Goal: Task Accomplishment & Management: Use online tool/utility

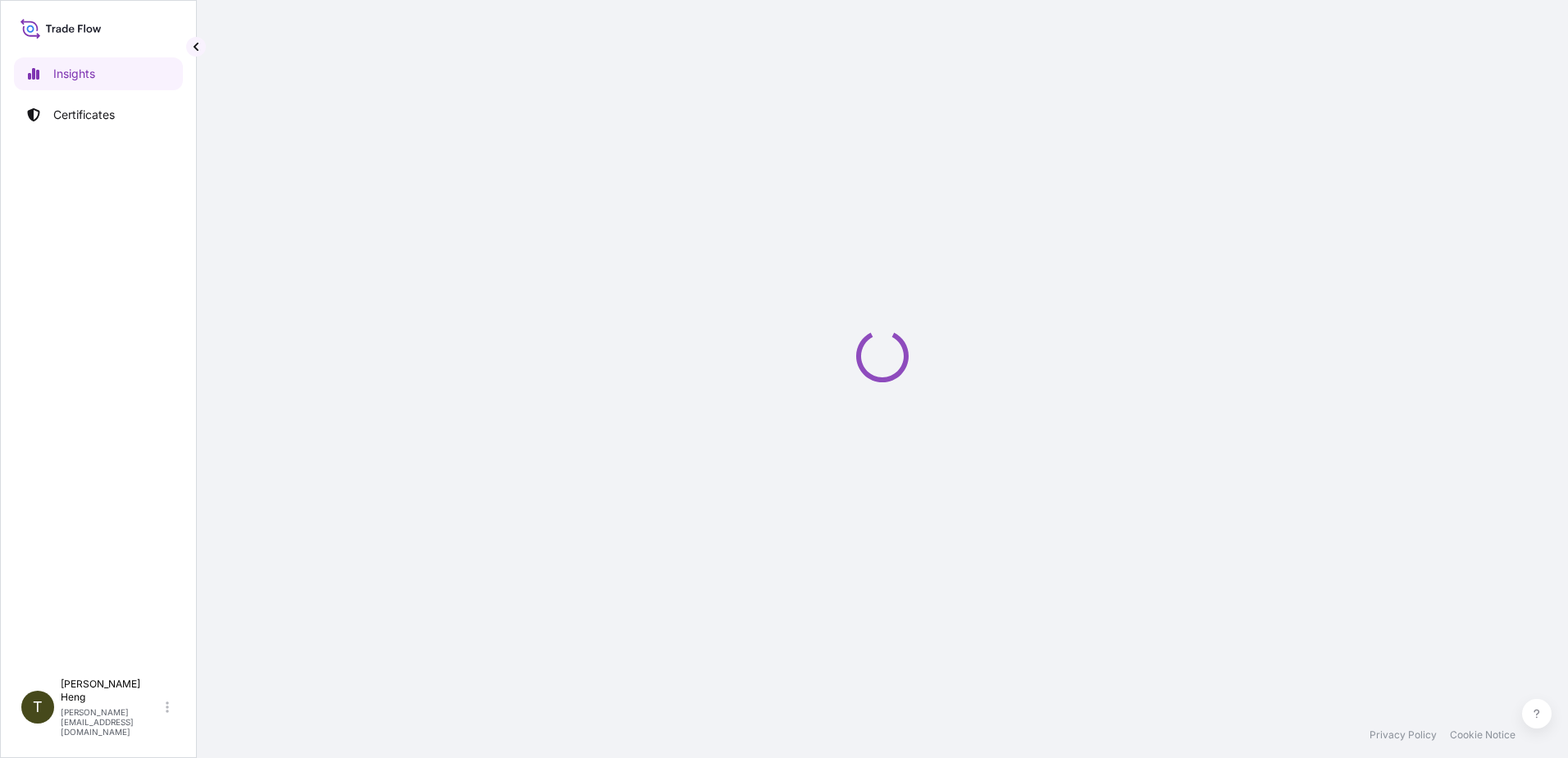
select select "2025"
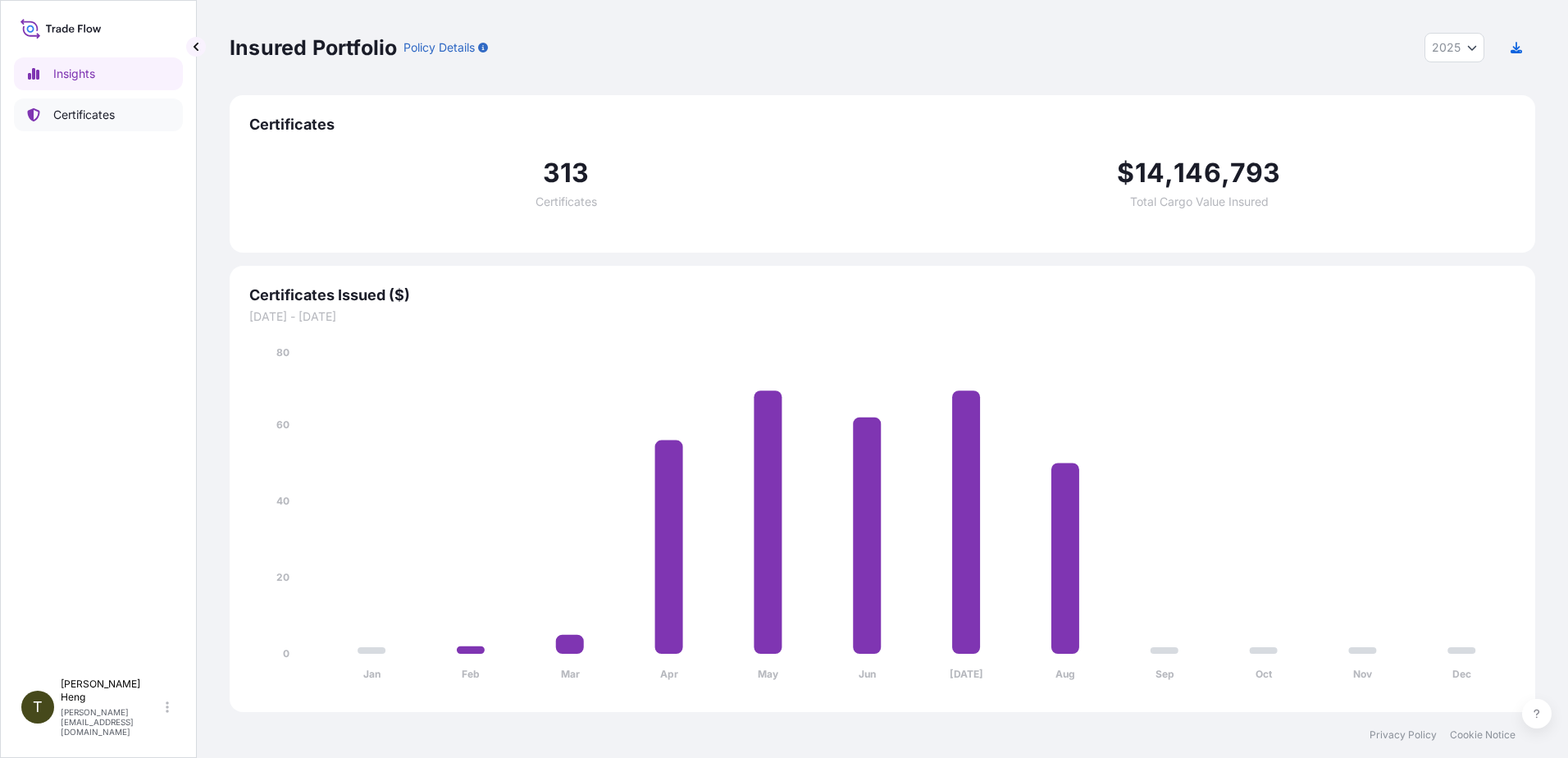
click at [83, 119] on p "Certificates" at bounding box center [84, 115] width 61 height 16
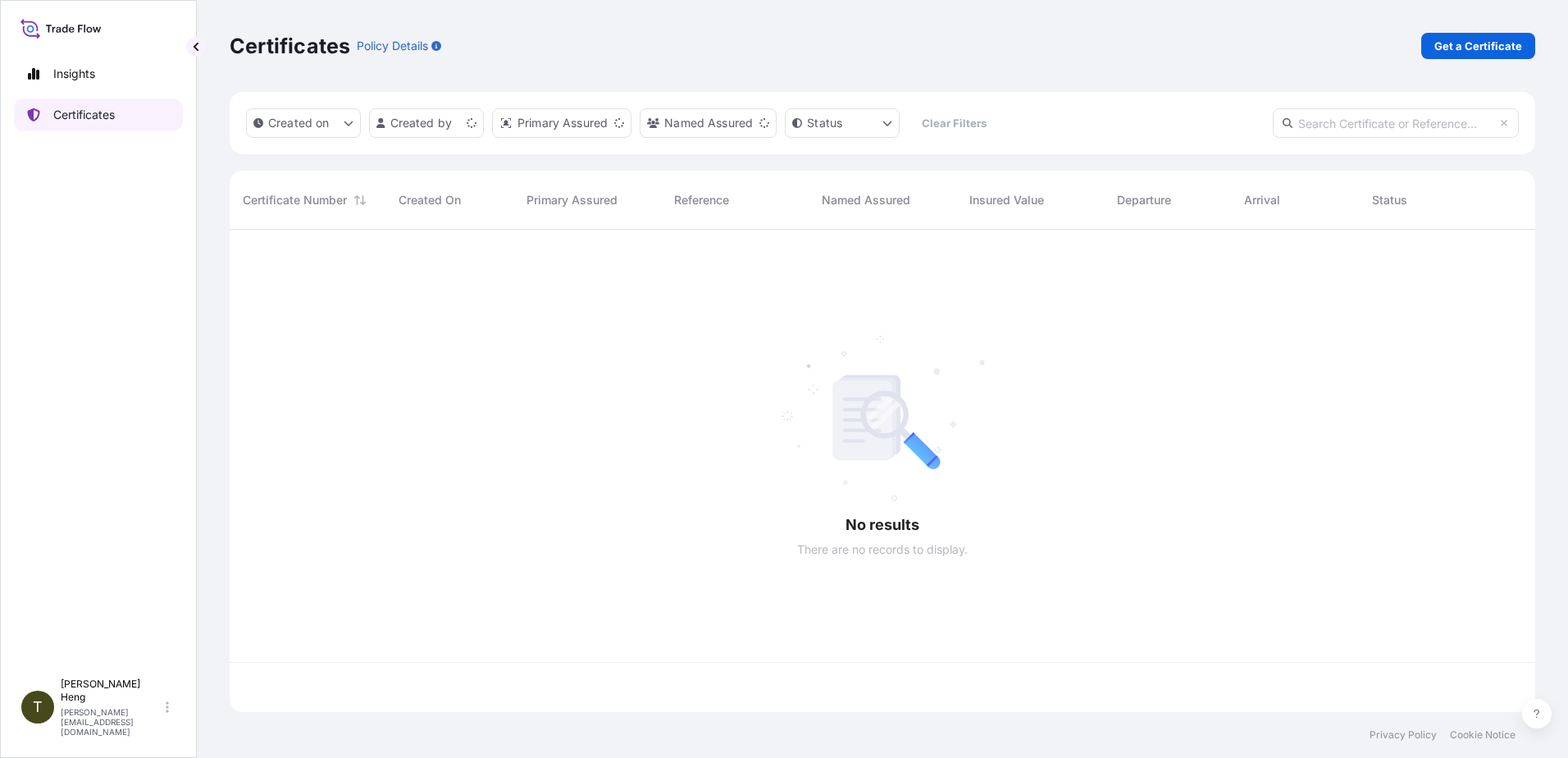
scroll to position [479, 1294]
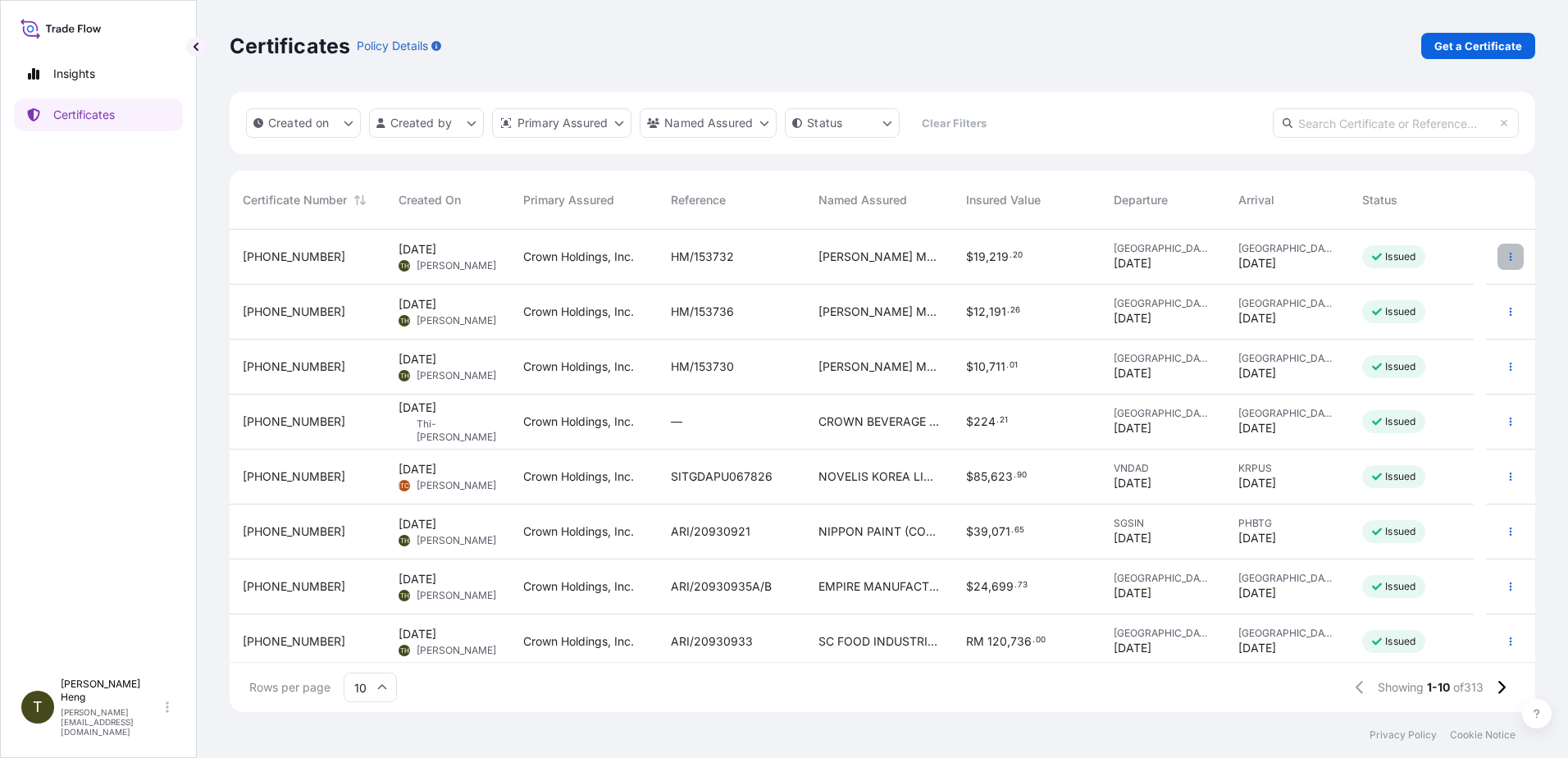
click at [1506, 257] on icon "button" at bounding box center [1511, 257] width 10 height 10
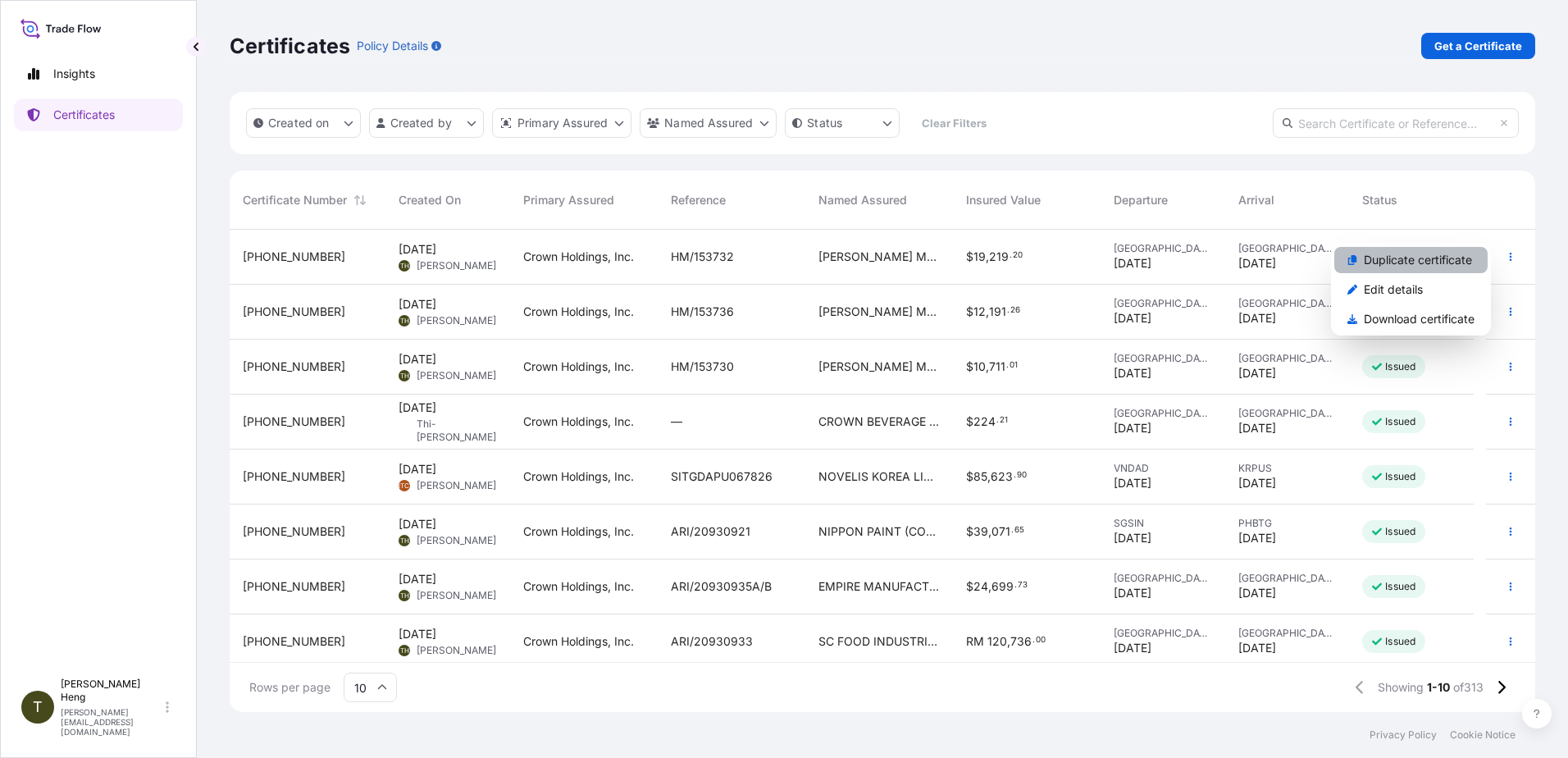
click at [1405, 255] on p "Duplicate certificate" at bounding box center [1419, 260] width 109 height 16
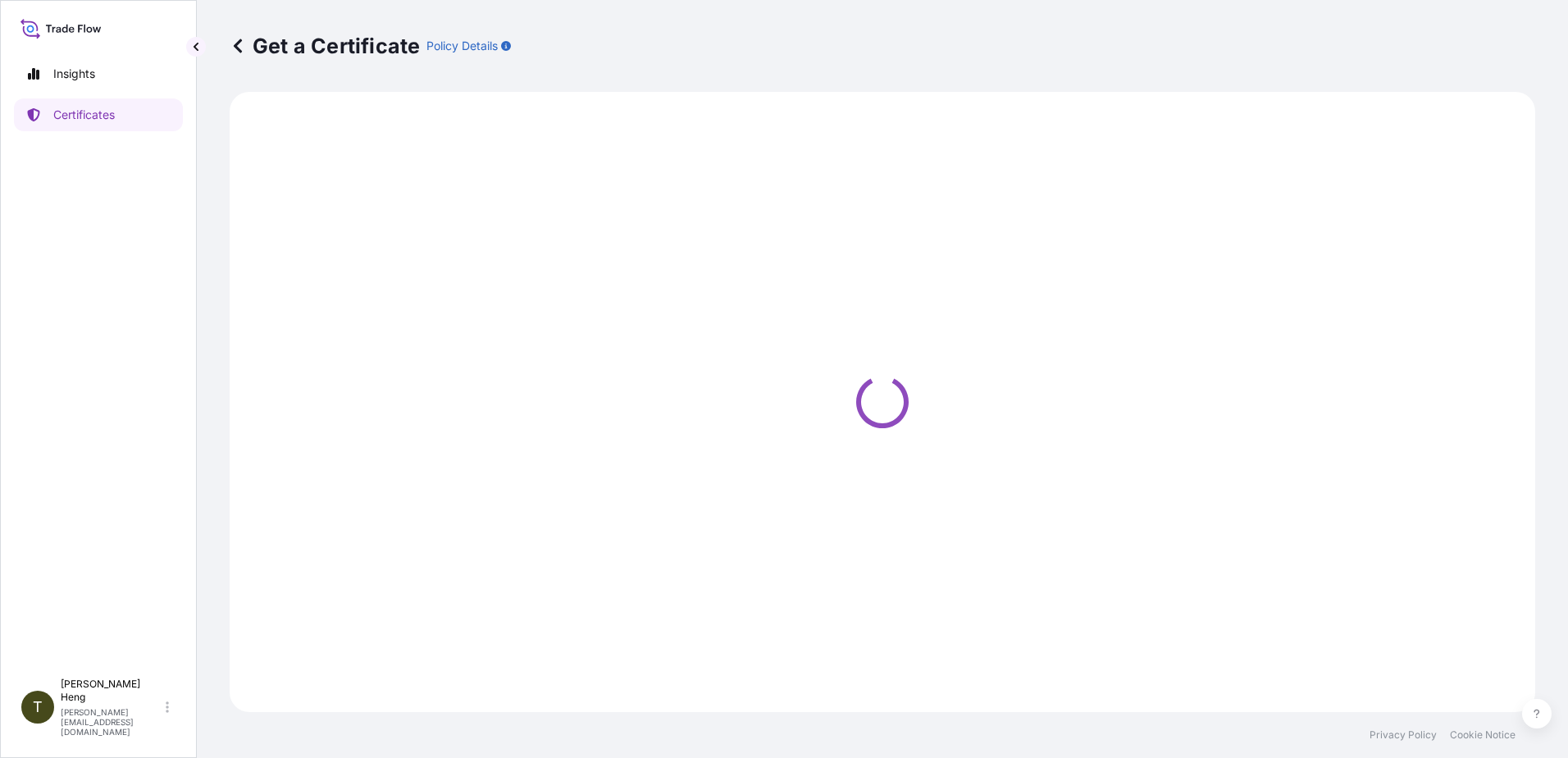
select select "Road"
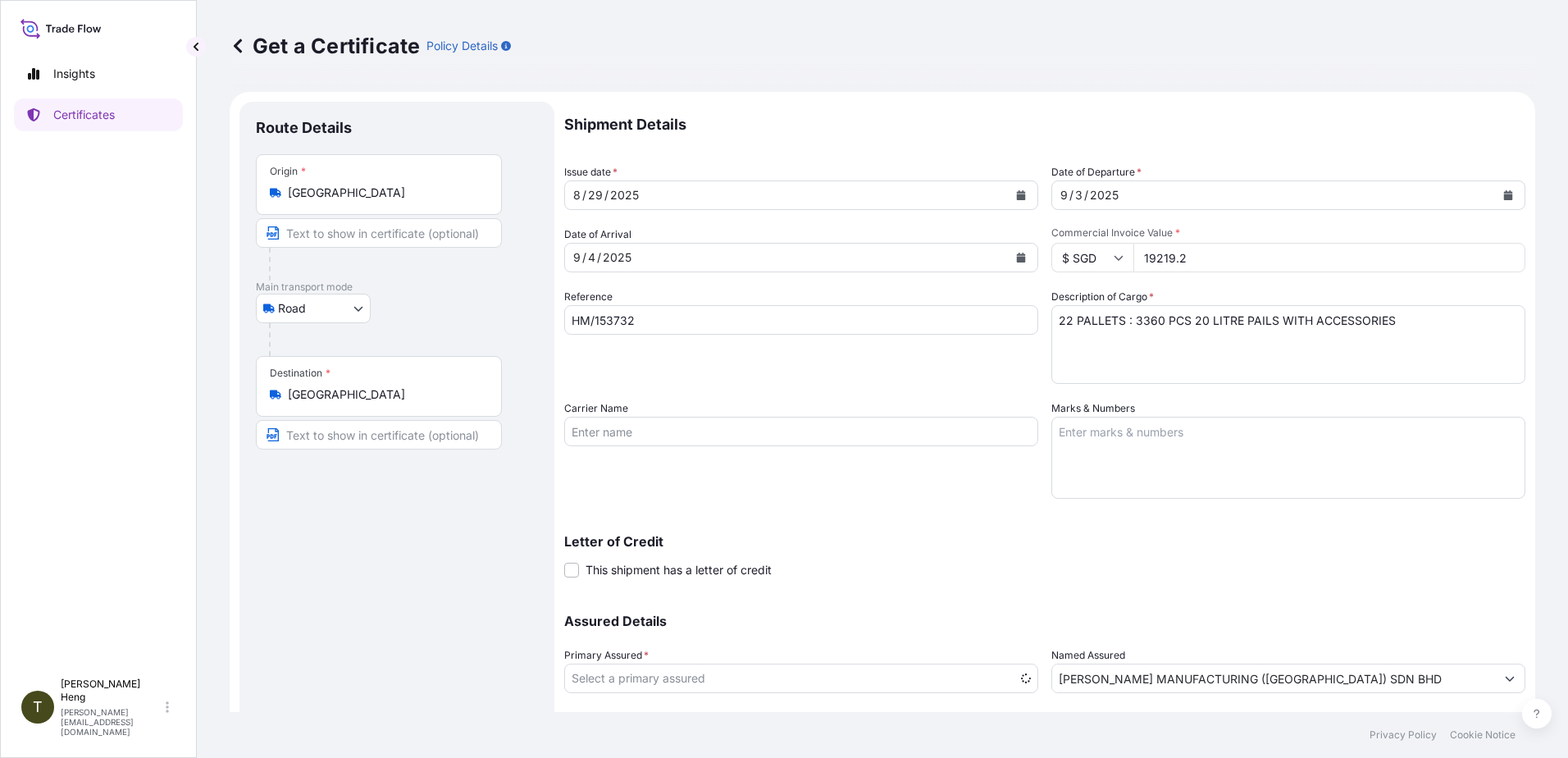
select select "31483"
click at [645, 314] on input "HM/153732" at bounding box center [801, 319] width 474 height 30
type input "HM/153211"
click at [1194, 252] on input "19219.2" at bounding box center [1329, 257] width 392 height 30
click at [1143, 260] on input "19219.2" at bounding box center [1329, 257] width 392 height 30
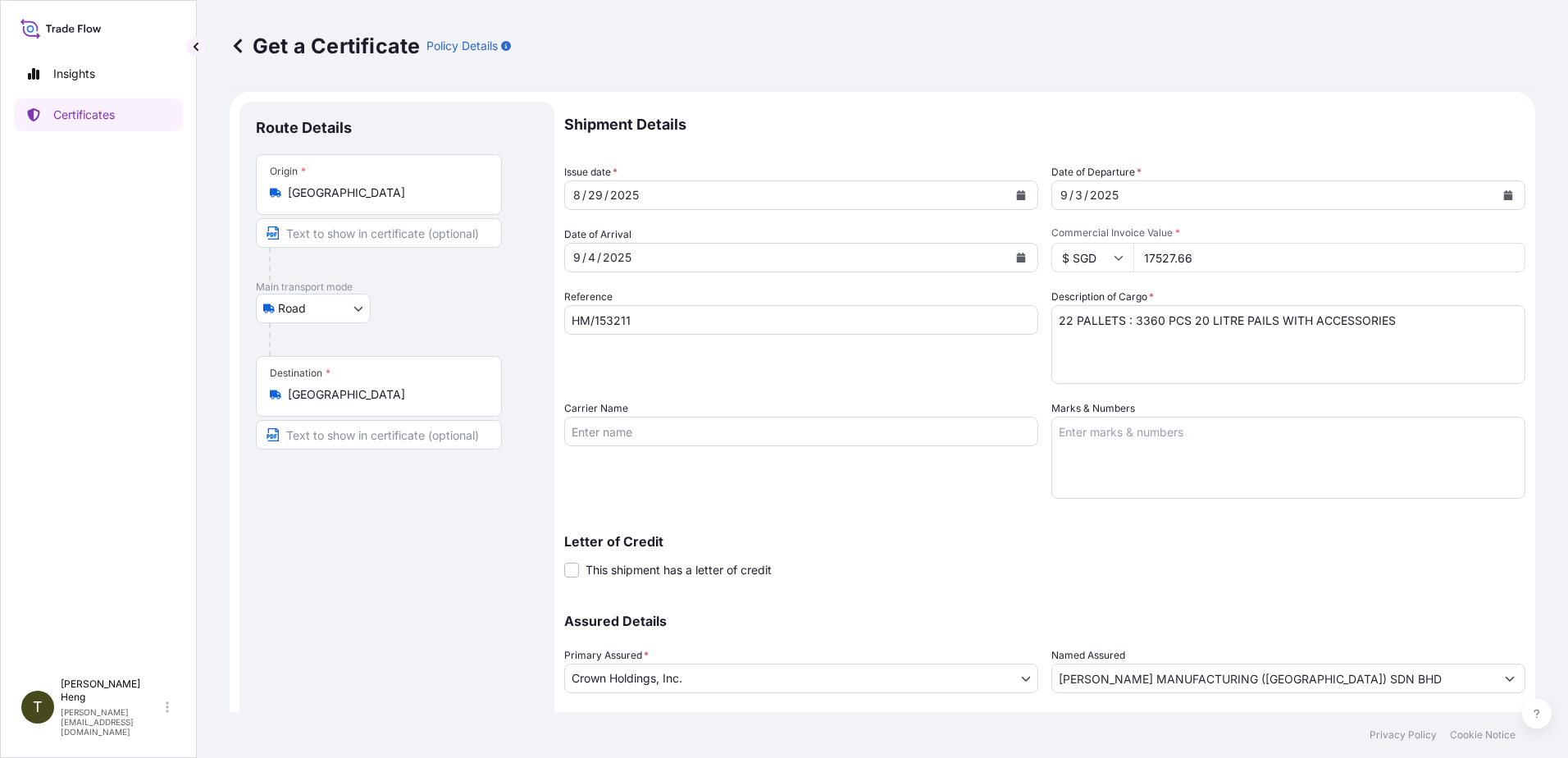
type input "17527.66"
click at [1063, 328] on textarea "22 PALLETS : 3360 PCS 20 LITRE PAILS WITH ACCESSORIES" at bounding box center [1289, 344] width 474 height 79
paste textarea "1792 PCS 20 LITRE PAILS WITH ACCESSORIES"
click at [1393, 319] on textarea "22 PALLETS : 3360 PCS 20 LITRE PAILS WITH ACCESSORIES" at bounding box center [1289, 344] width 474 height 79
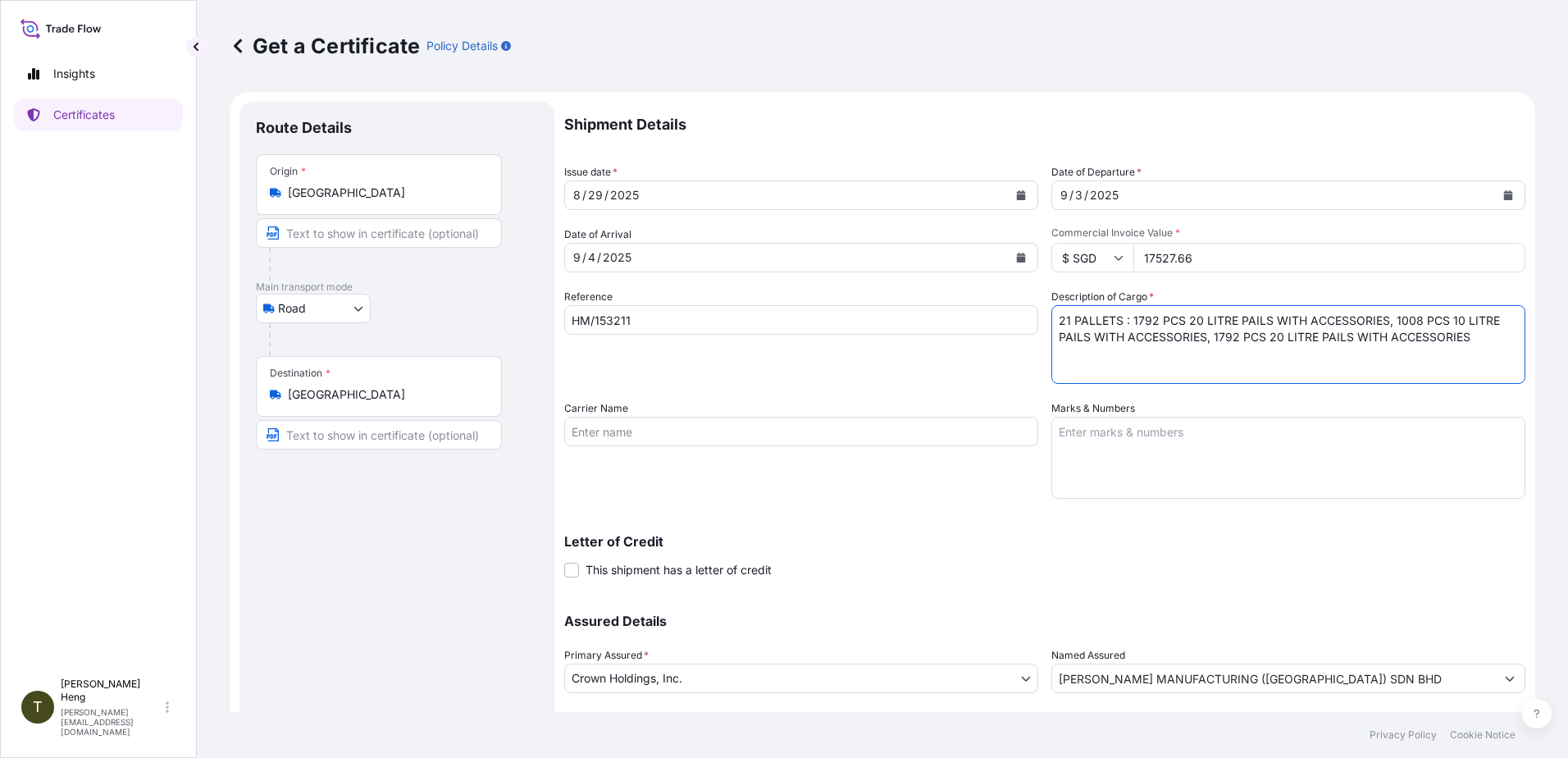
click at [1206, 336] on textarea "22 PALLETS : 3360 PCS 20 LITRE PAILS WITH ACCESSORIES" at bounding box center [1289, 344] width 474 height 79
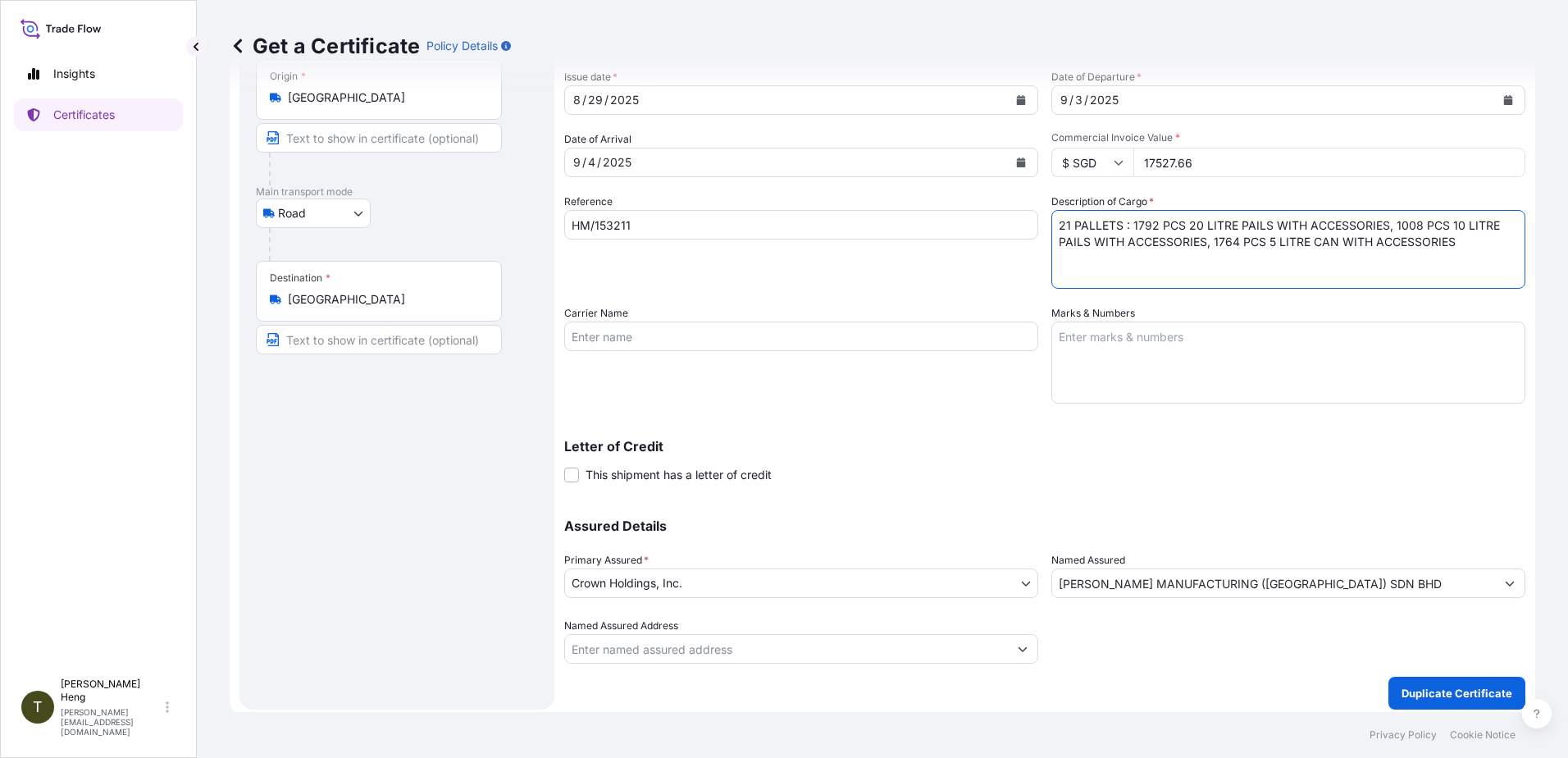
scroll to position [103, 0]
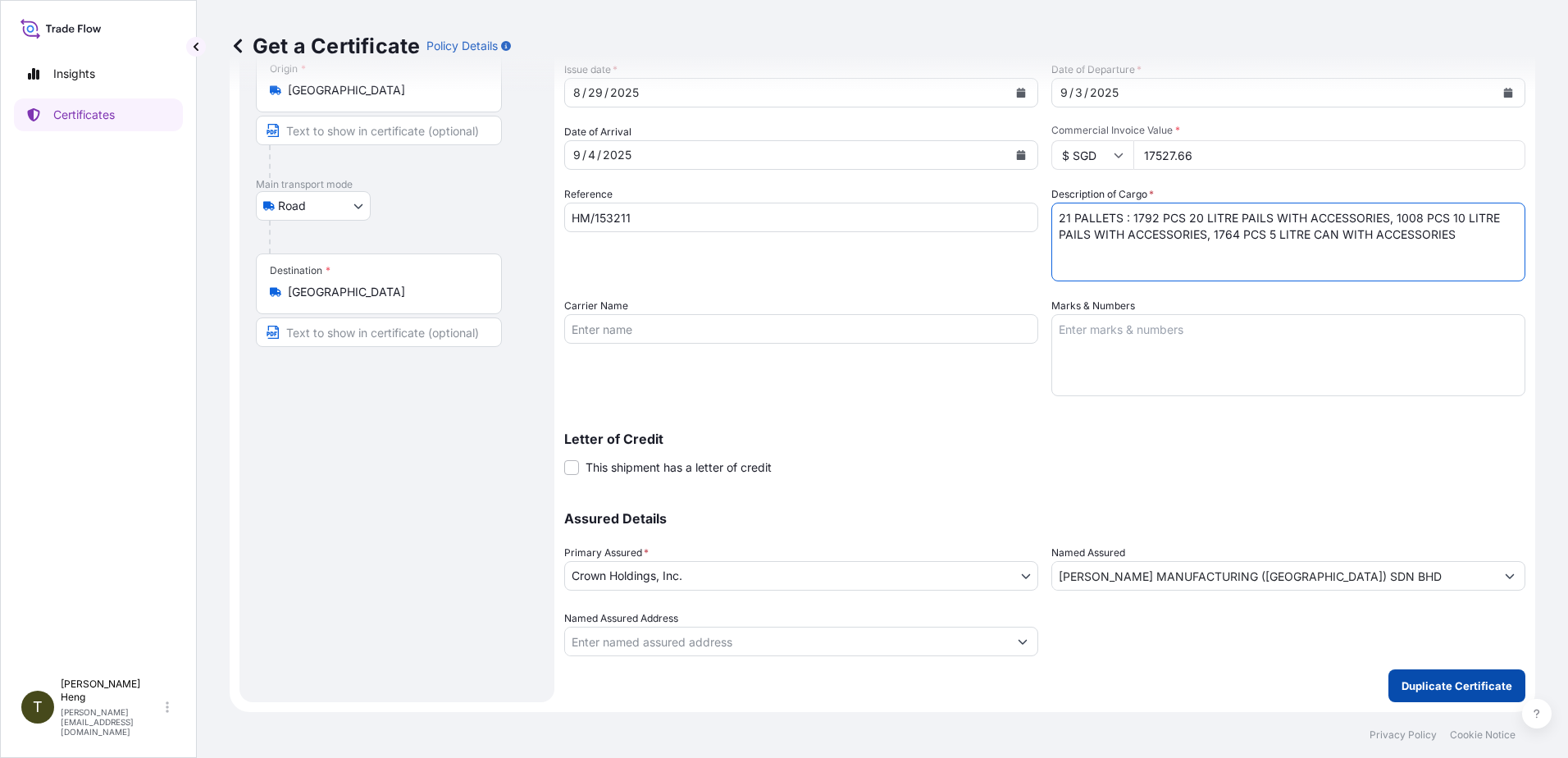
type textarea "21 PALLETS : 1792 PCS 20 LITRE PAILS WITH ACCESSORIES, 1008 PCS 10 LITRE PAILS …"
click at [1403, 684] on p "Duplicate Certificate" at bounding box center [1457, 685] width 110 height 16
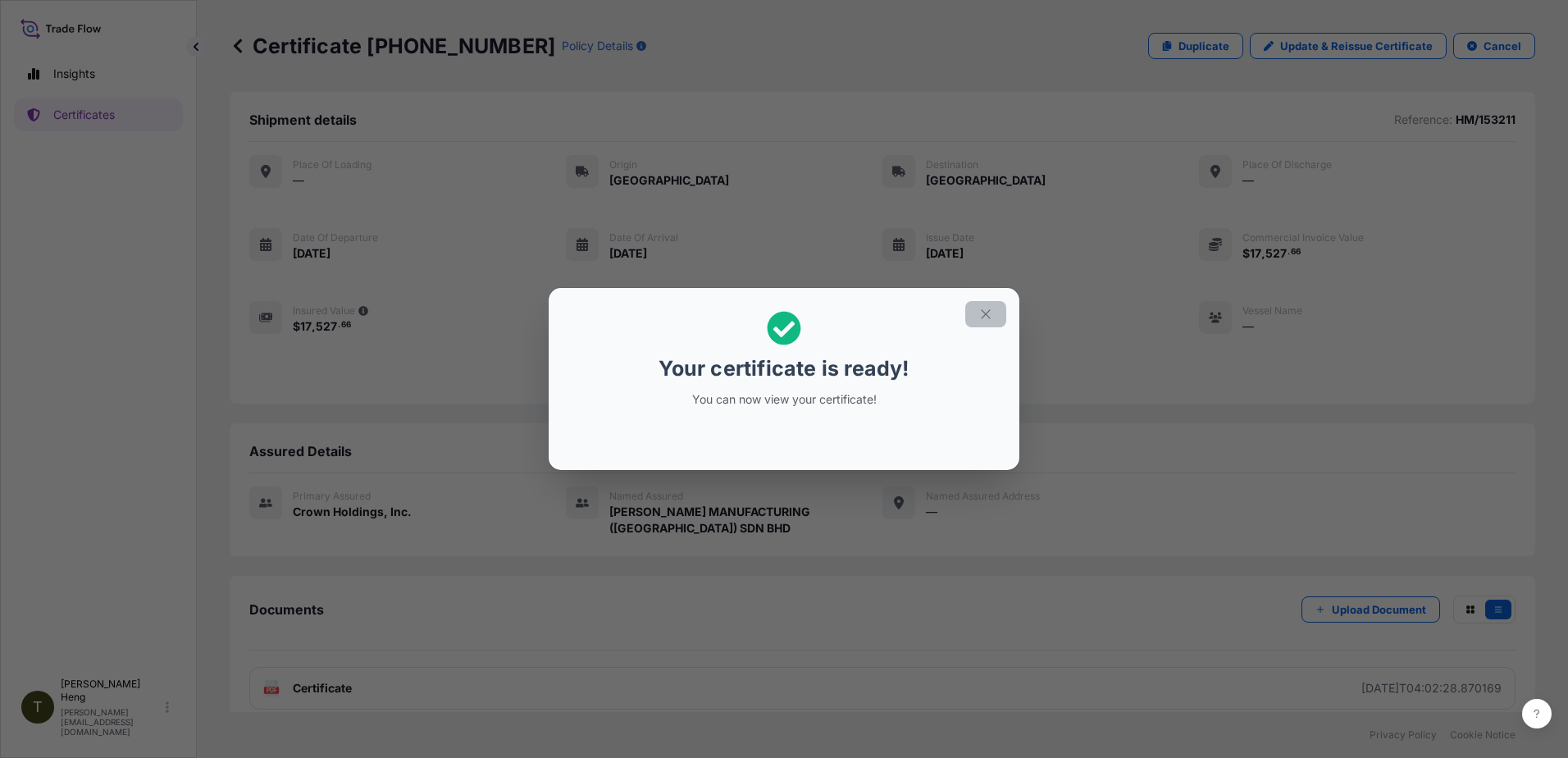
click at [988, 315] on icon "button" at bounding box center [986, 313] width 14 height 14
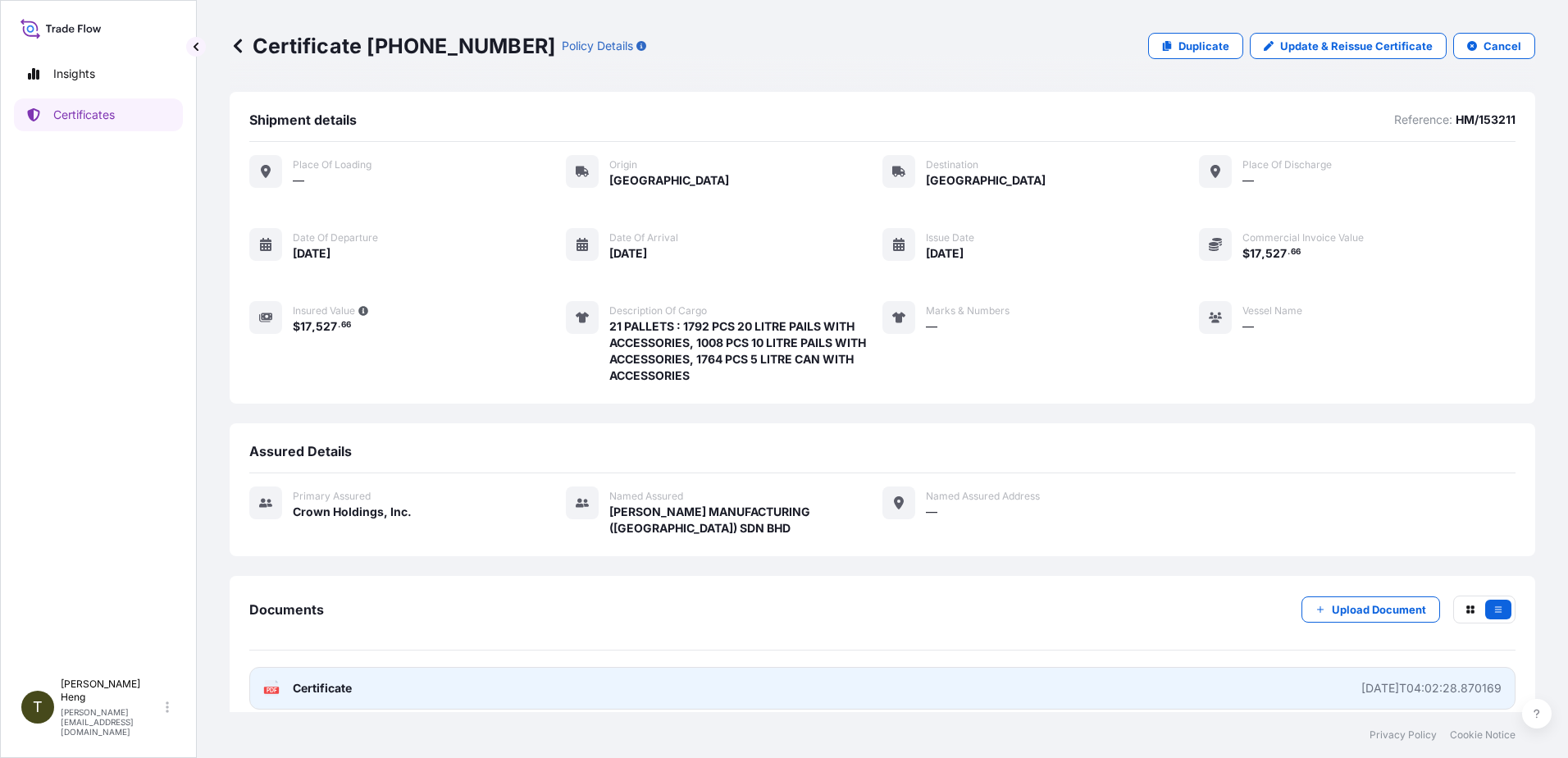
click at [272, 688] on text "PDF" at bounding box center [272, 690] width 11 height 6
